Goal: Task Accomplishment & Management: Manage account settings

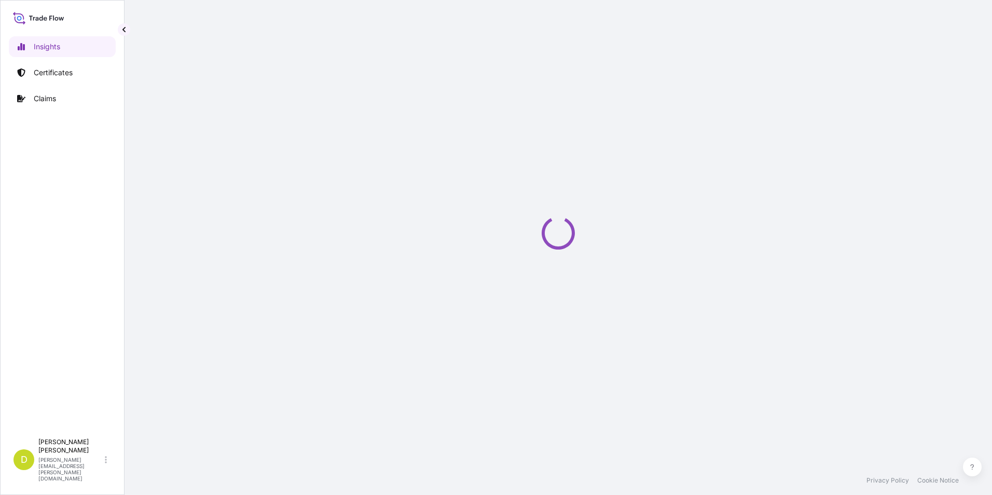
select select "2025"
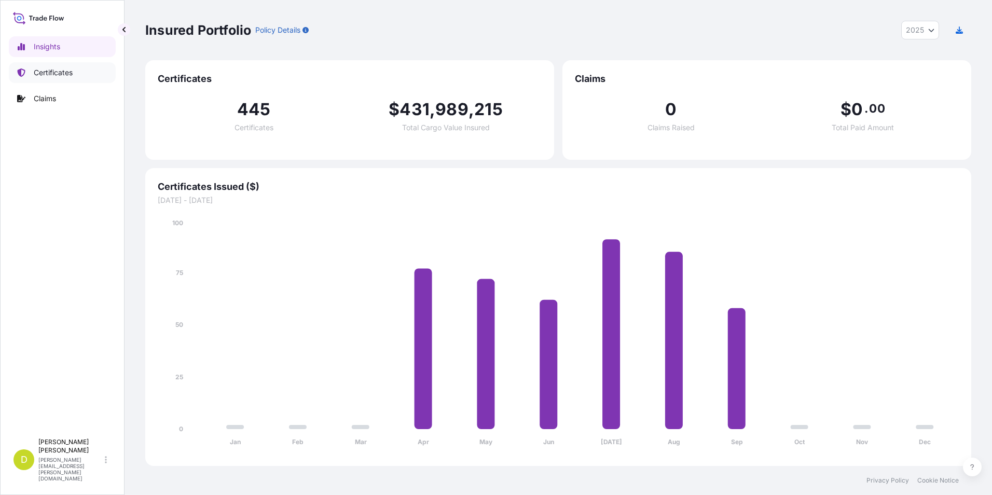
click at [81, 74] on link "Certificates" at bounding box center [62, 72] width 107 height 21
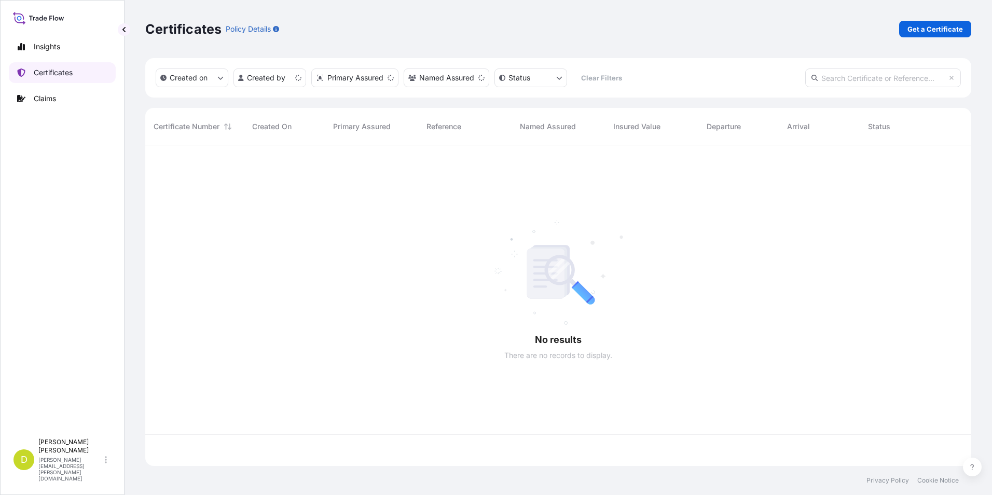
scroll to position [319, 819]
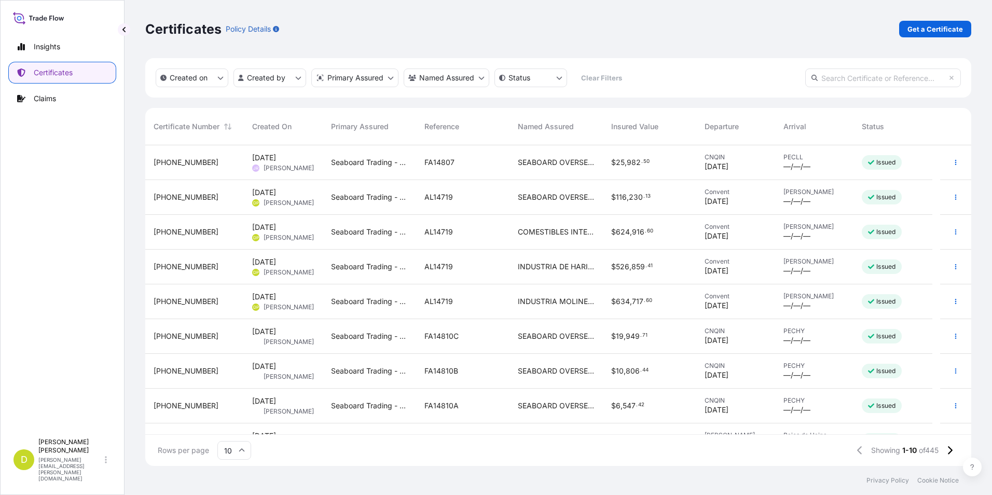
click at [891, 80] on input "text" at bounding box center [884, 78] width 156 height 19
paste input "[PHONE_NUMBER]"
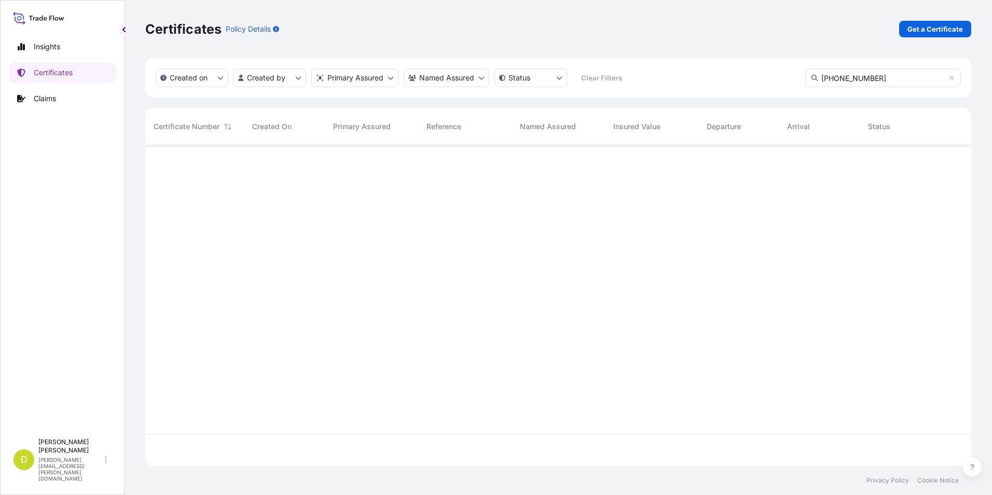
scroll to position [350, 819]
click at [890, 80] on input "[PHONE_NUMBER]" at bounding box center [884, 78] width 156 height 19
click at [860, 78] on input "[PHONE_NUMBER]" at bounding box center [884, 78] width 156 height 19
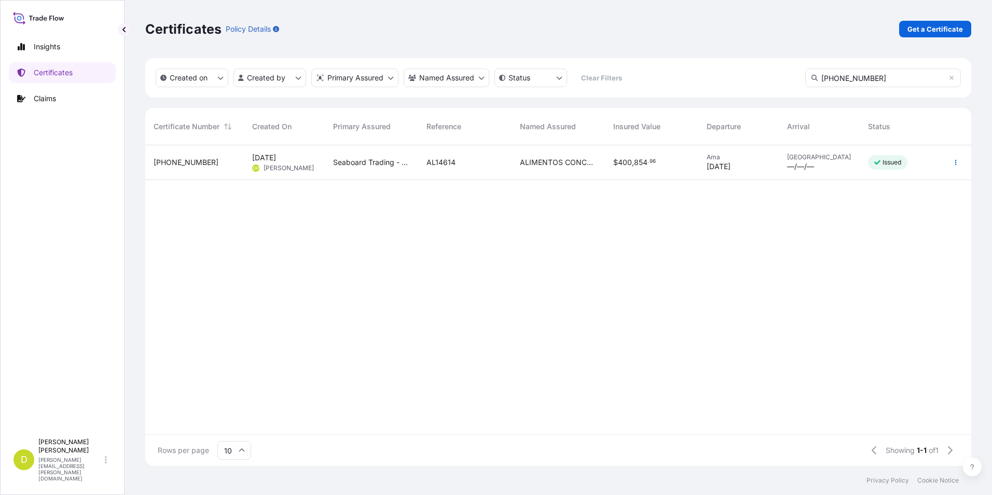
type input "[PHONE_NUMBER]"
click at [925, 162] on div "Issued" at bounding box center [900, 162] width 81 height 35
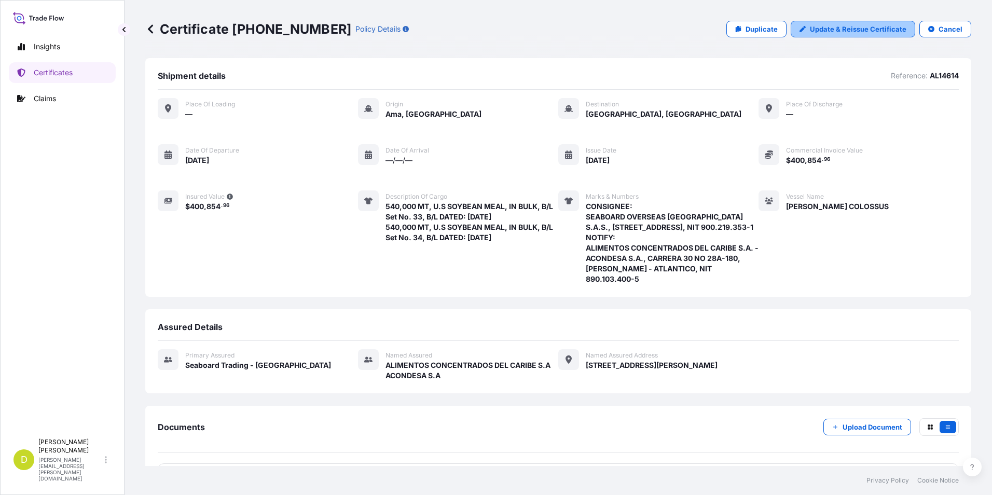
click at [815, 32] on p "Update & Reissue Certificate" at bounding box center [858, 29] width 97 height 10
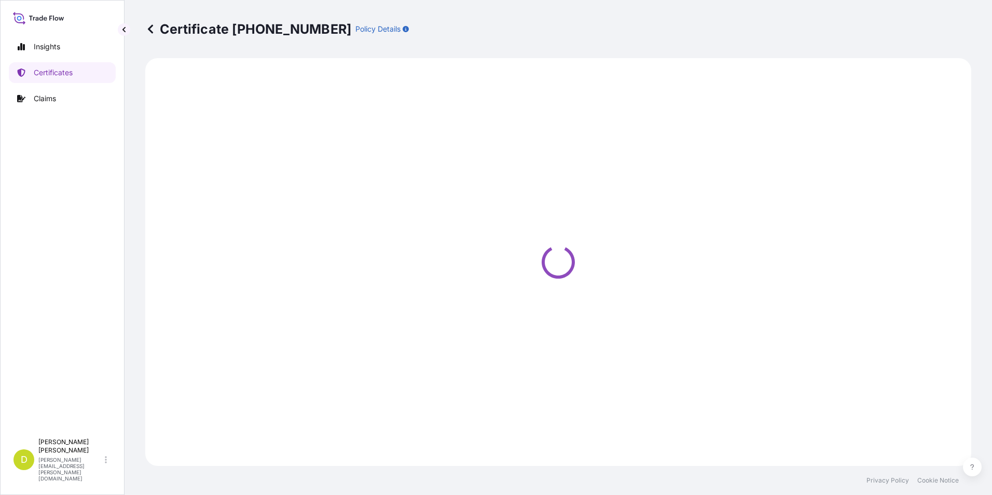
select select "Ocean Vessel"
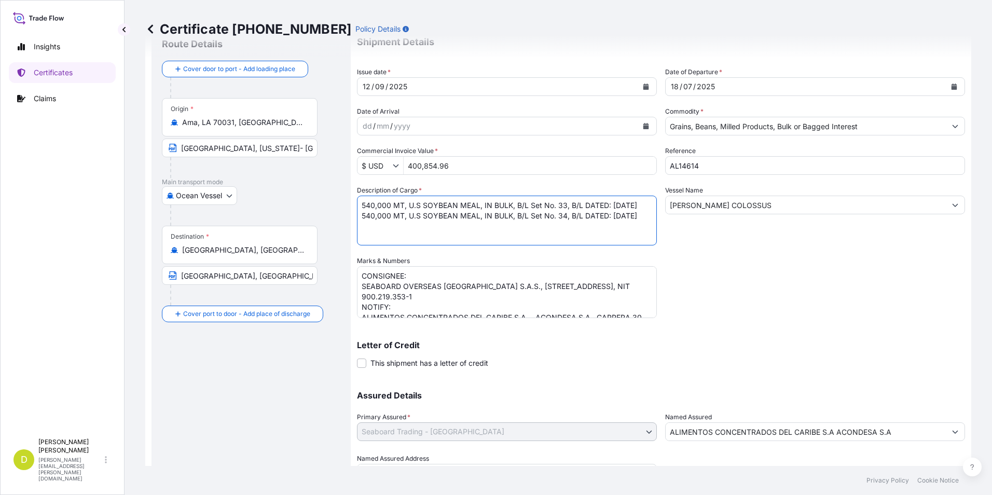
drag, startPoint x: 359, startPoint y: 205, endPoint x: 402, endPoint y: 214, distance: 44.7
click at [402, 214] on textarea "540,000 MT, U.S SOYBEAN MEAL, IN BULK, B/L Set No. 33, B/L DATED: [DATE] 540,00…" at bounding box center [507, 221] width 300 height 50
click at [360, 204] on textarea "540,000 MT, U.S SOYBEAN MEAL, IN BULK, B/L Set No. 33, B/L DATED: [DATE] 540,00…" at bounding box center [507, 221] width 300 height 50
click at [369, 206] on textarea "540,000 MT, U.S SOYBEAN MEAL, IN BULK, B/L Set No. 33, B/L DATED: [DATE] 540,00…" at bounding box center [507, 221] width 300 height 50
paste textarea "540,000 MT, U.S SOYBEAN MEAL, IN BULK, B/L Set No. 33, B/L DATED: [DATE]"
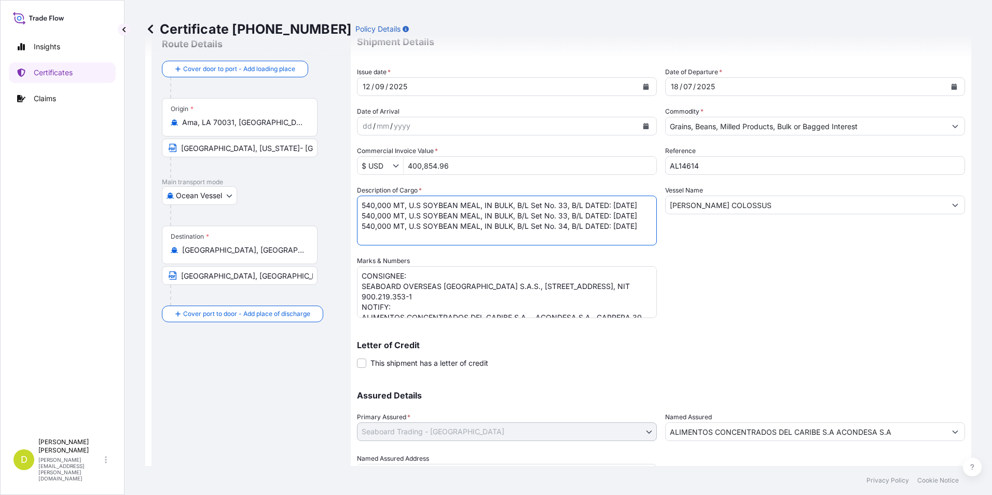
click at [564, 204] on textarea "540,000 MT, U.S SOYBEAN MEAL, IN BULK, B/L Set No. 33, B/L DATED: [DATE] 540,00…" at bounding box center [507, 221] width 300 height 50
type textarea "540,000 MT, U.S SOYBEAN MEAL, IN BULK, B/L Set No. 32, B/L DATED: [DATE] 540,00…"
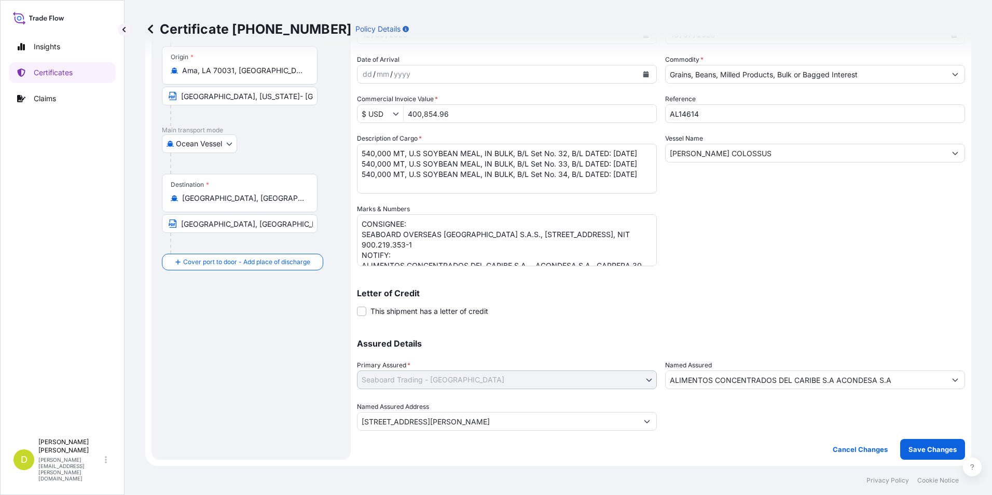
scroll to position [22, 0]
click at [919, 455] on button "Save Changes" at bounding box center [933, 449] width 65 height 21
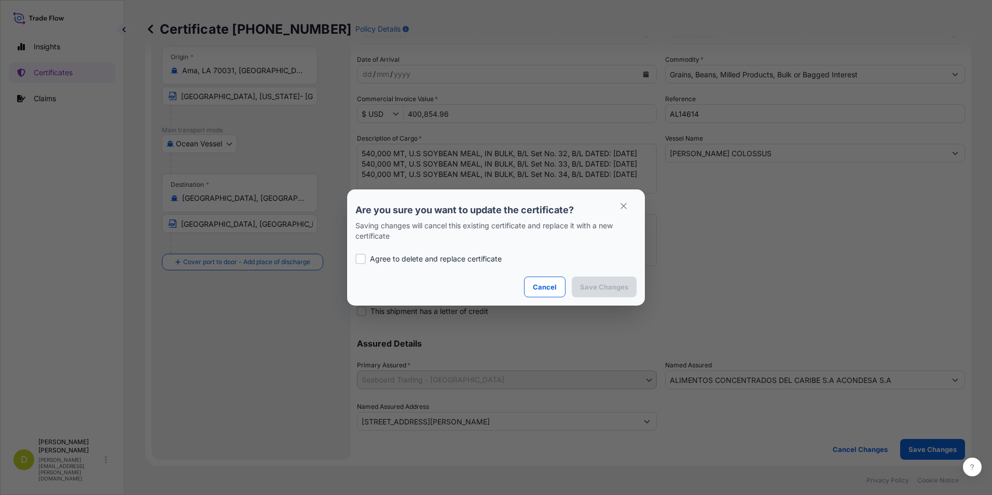
click at [440, 253] on div "Agree to delete and replace certificate" at bounding box center [496, 258] width 281 height 35
click at [494, 260] on p "Agree to delete and replace certificate" at bounding box center [436, 259] width 132 height 10
checkbox input "true"
click at [607, 278] on button "Save Changes" at bounding box center [604, 287] width 65 height 21
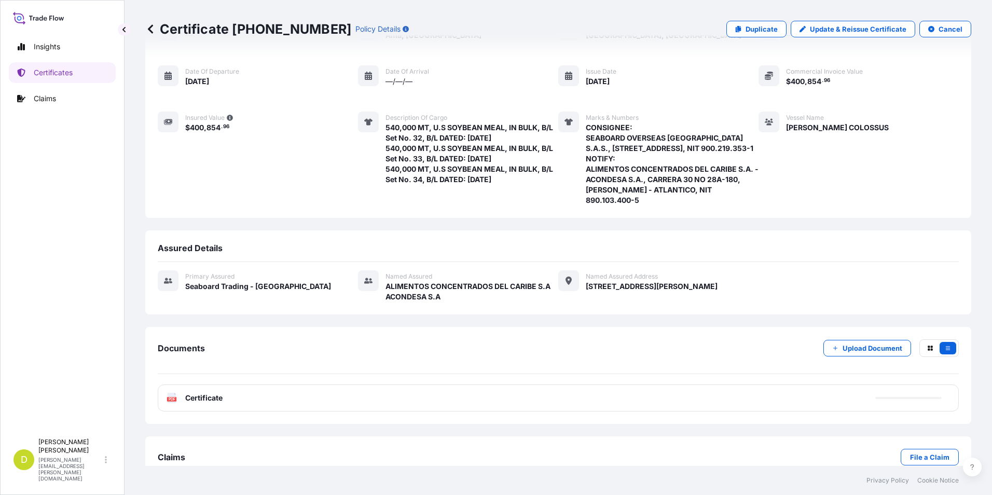
scroll to position [102, 0]
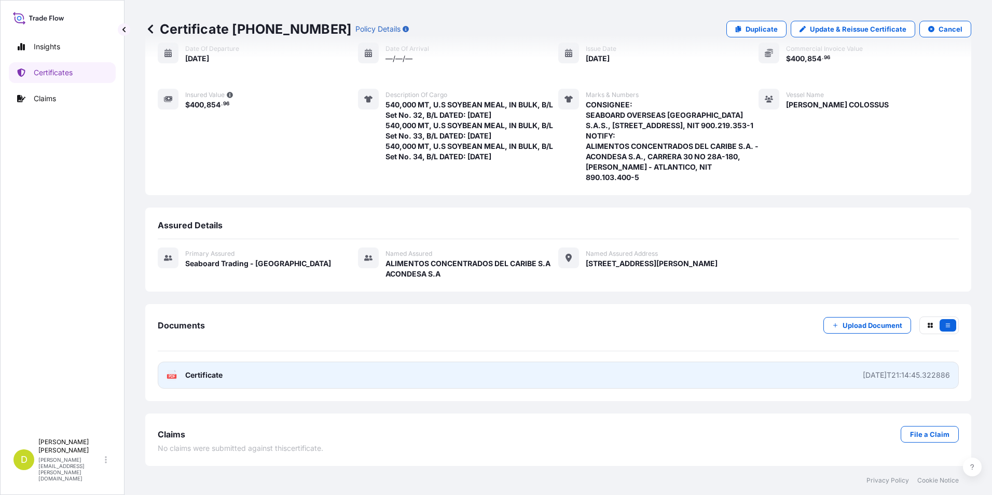
click at [764, 375] on link "PDF Certificate [DATE]T21:14:45.322886" at bounding box center [558, 375] width 801 height 27
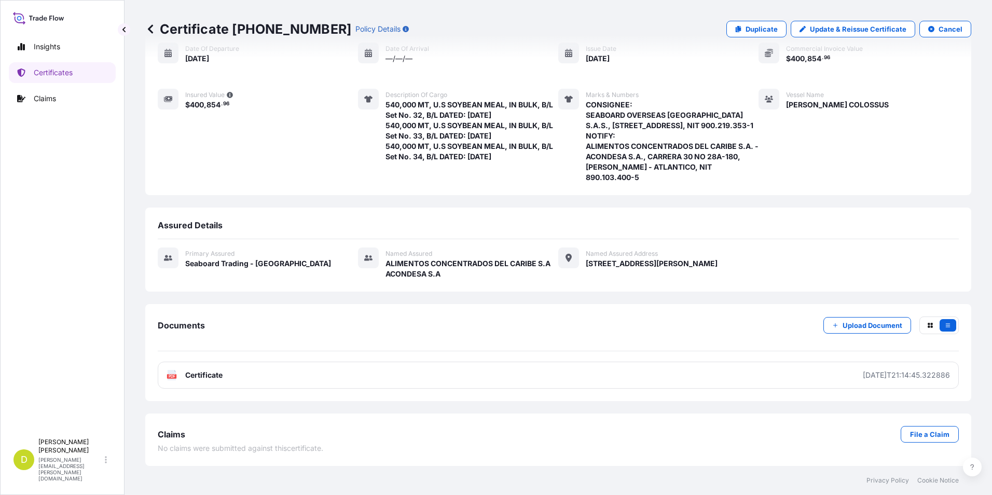
click at [826, 35] on link "Update & Reissue Certificate" at bounding box center [853, 29] width 125 height 17
select select "Ocean Vessel"
select select "31639"
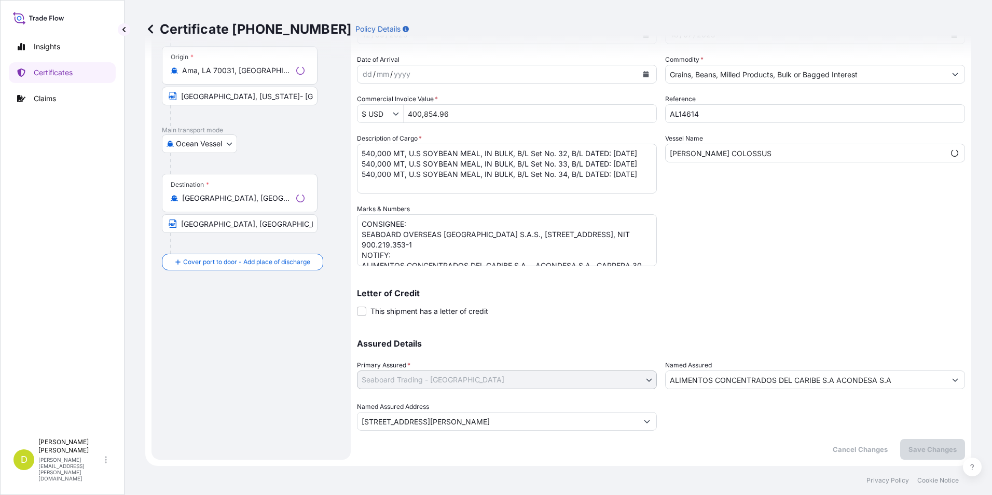
scroll to position [89, 0]
click at [508, 114] on input "400,854.96" at bounding box center [530, 113] width 253 height 19
type input "601,282.44"
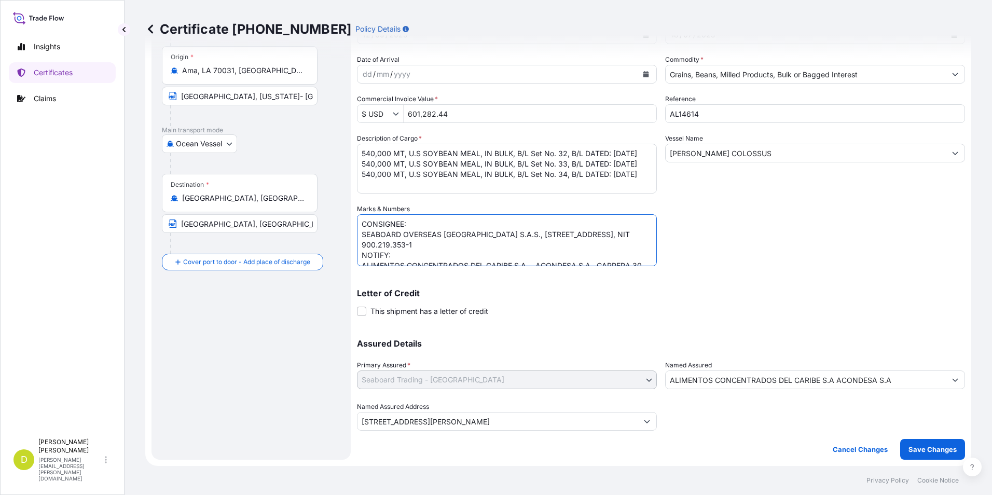
click at [506, 238] on textarea "CONSIGNEE: SEABOARD OVERSEAS [GEOGRAPHIC_DATA] S.A.S., [STREET_ADDRESS], NIT 90…" at bounding box center [507, 240] width 300 height 52
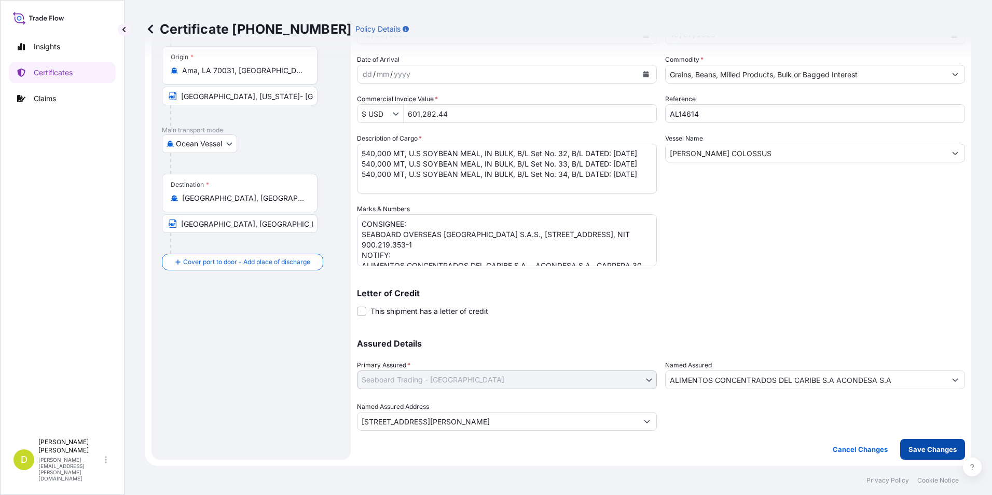
click at [943, 445] on p "Save Changes" at bounding box center [933, 449] width 48 height 10
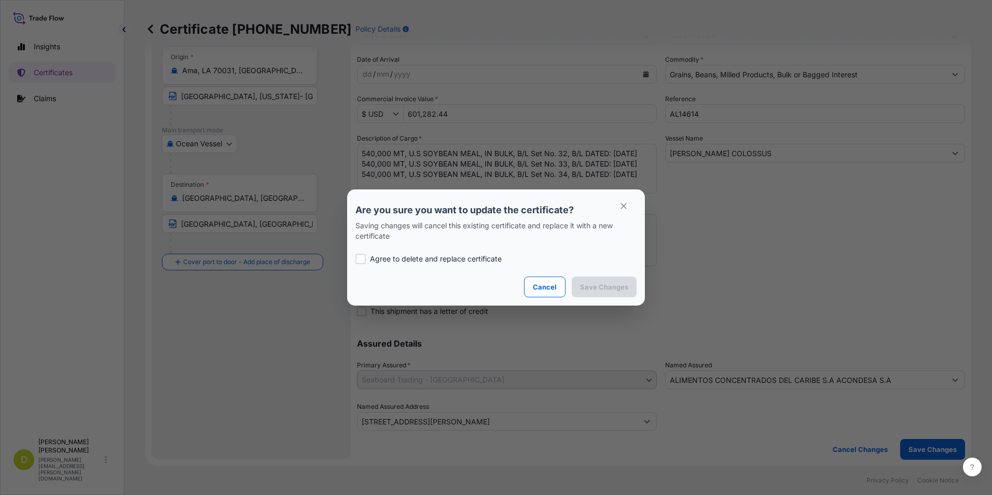
click at [480, 260] on p "Agree to delete and replace certificate" at bounding box center [436, 259] width 132 height 10
checkbox input "true"
click at [607, 283] on p "Save Changes" at bounding box center [604, 287] width 48 height 10
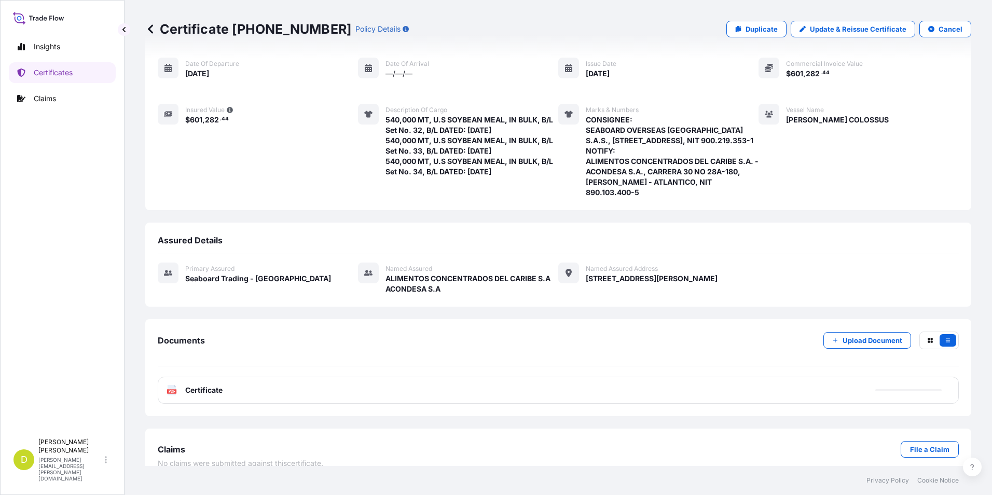
scroll to position [102, 0]
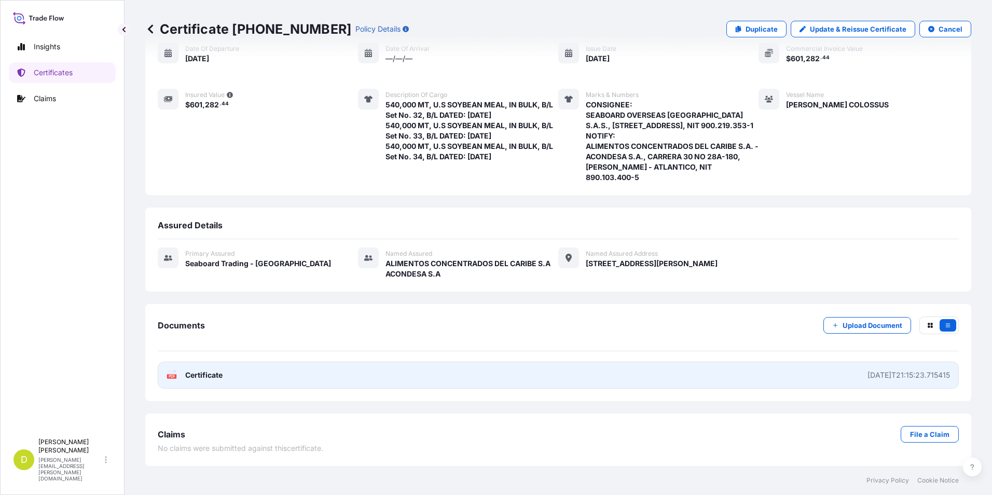
click at [615, 371] on link "PDF Certificate [DATE]T21:15:23.715415" at bounding box center [558, 375] width 801 height 27
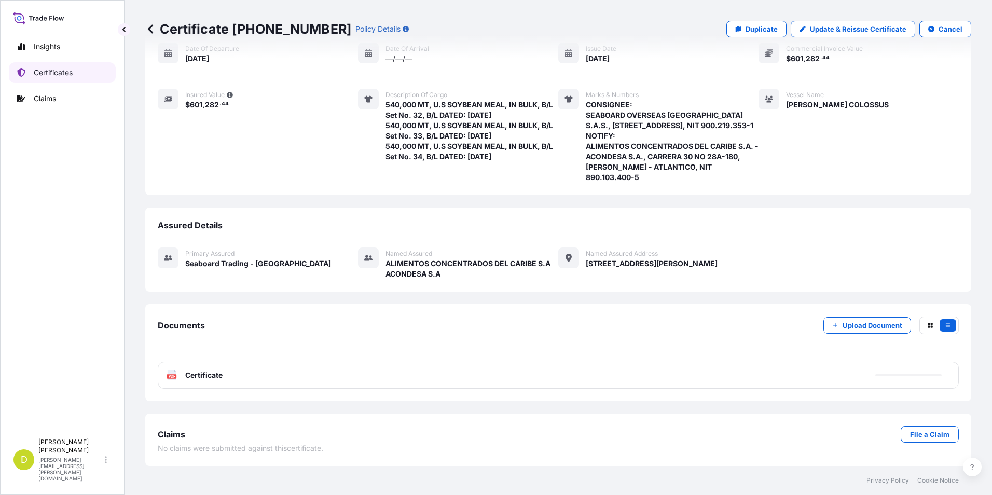
click at [68, 72] on p "Certificates" at bounding box center [53, 72] width 39 height 10
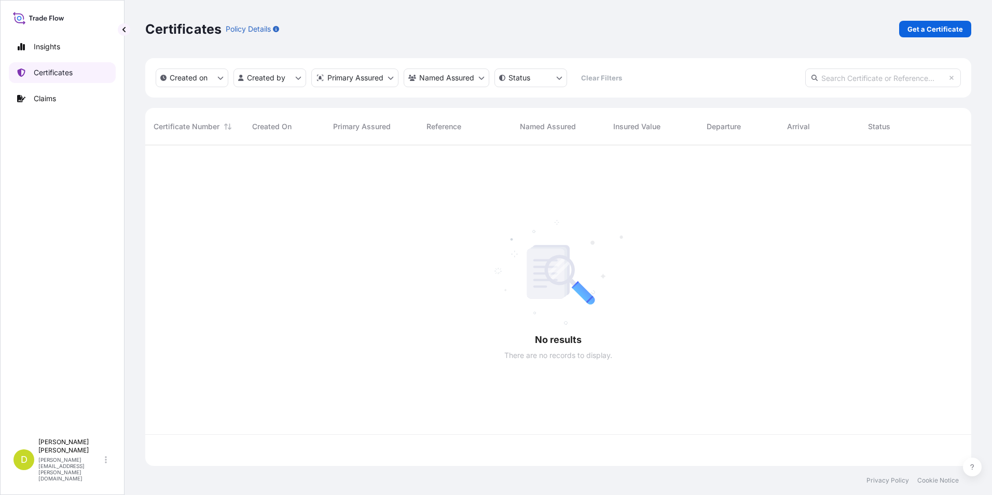
scroll to position [319, 819]
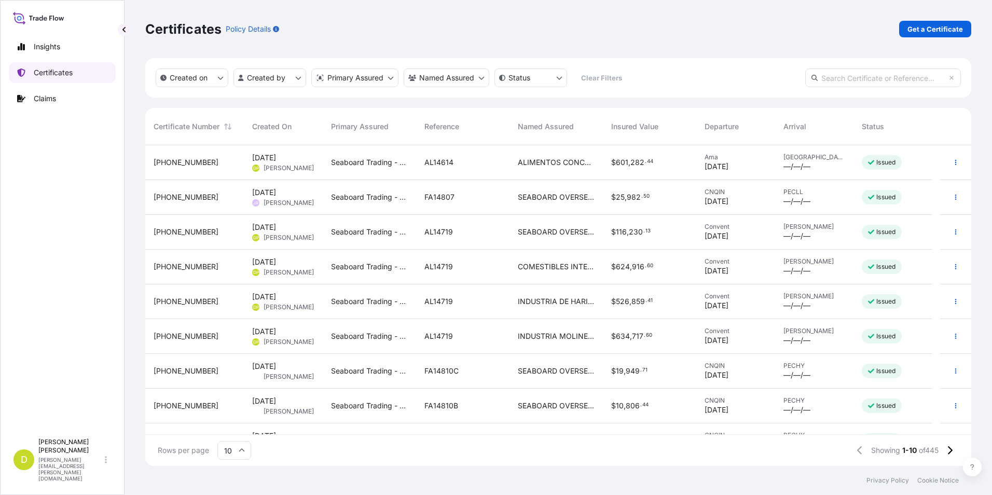
click at [108, 79] on link "Certificates" at bounding box center [62, 72] width 107 height 21
click at [839, 81] on input "text" at bounding box center [884, 78] width 156 height 19
paste input "[PHONE_NUMBER]"
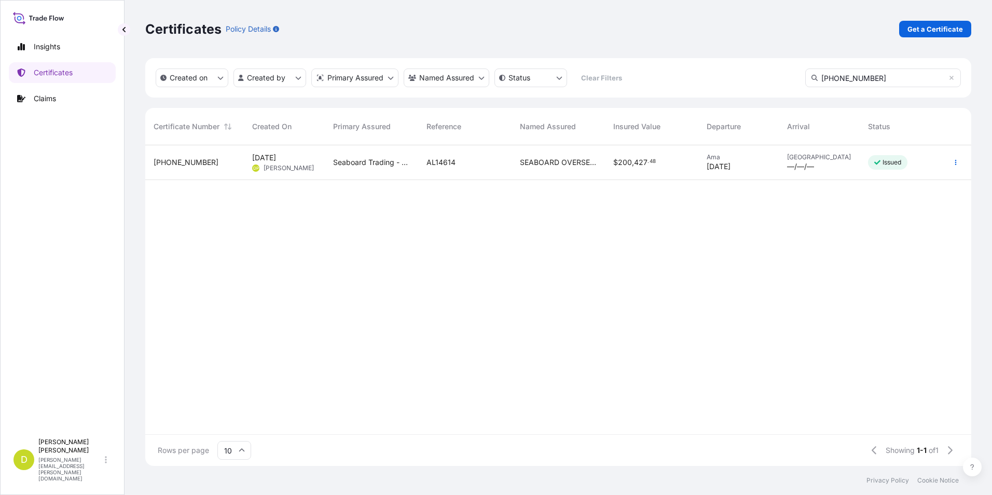
type input "[PHONE_NUMBER]"
click at [951, 168] on button "button" at bounding box center [956, 162] width 17 height 17
click at [888, 169] on div "Issued" at bounding box center [888, 162] width 40 height 15
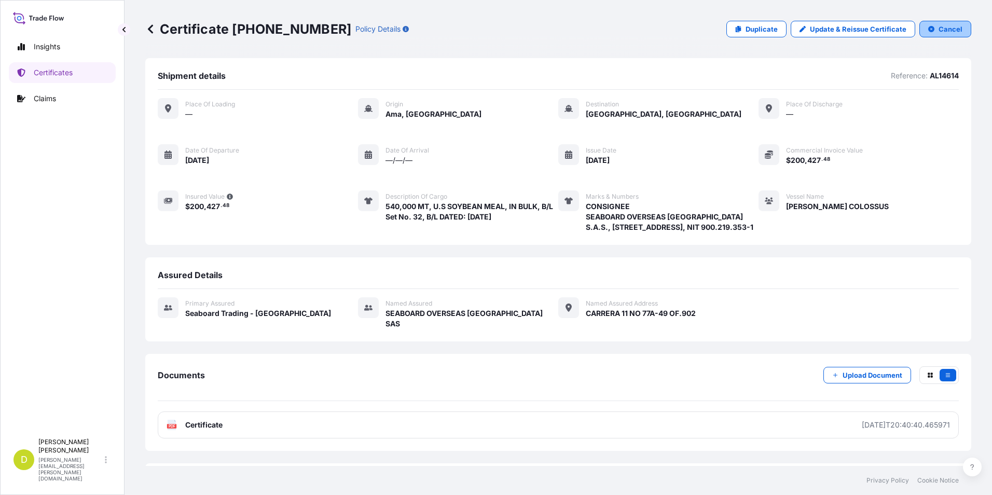
click at [939, 32] on p "Cancel" at bounding box center [951, 29] width 24 height 10
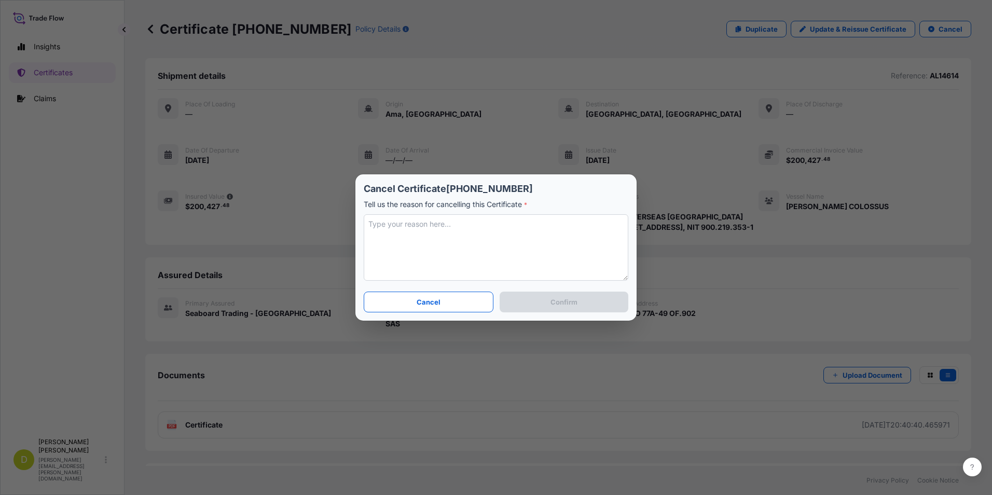
click at [500, 253] on textarea at bounding box center [496, 247] width 265 height 66
type textarea "wrong information"
click at [609, 309] on button "Confirm" at bounding box center [564, 302] width 129 height 21
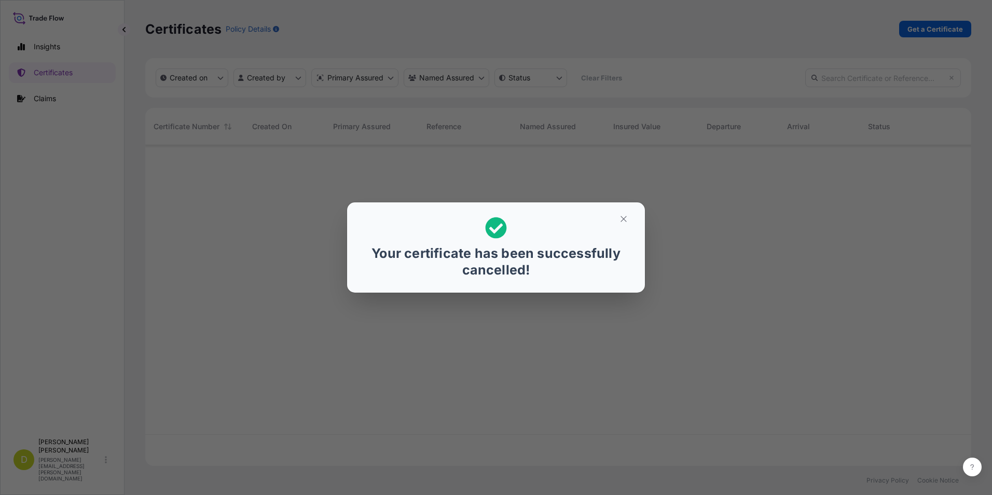
scroll to position [319, 819]
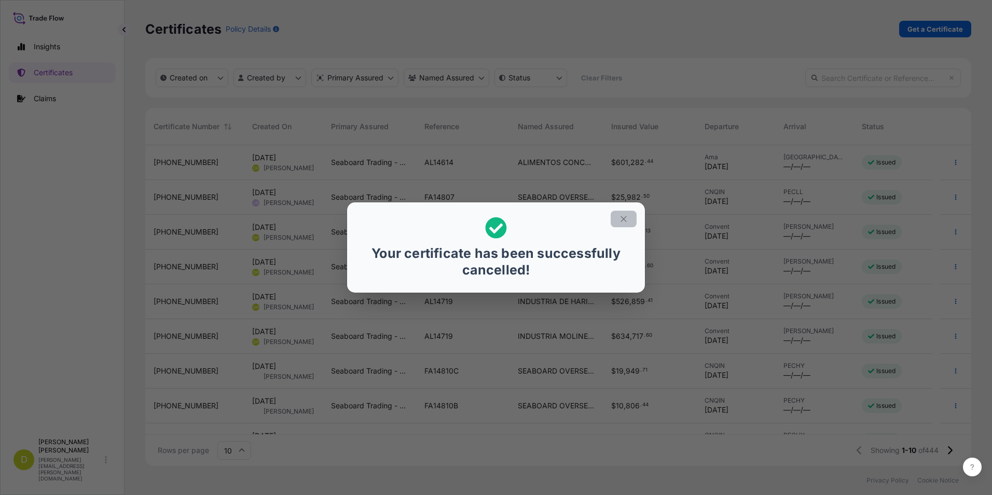
click at [627, 220] on icon "button" at bounding box center [623, 218] width 9 height 9
